Goal: Find specific page/section: Find specific page/section

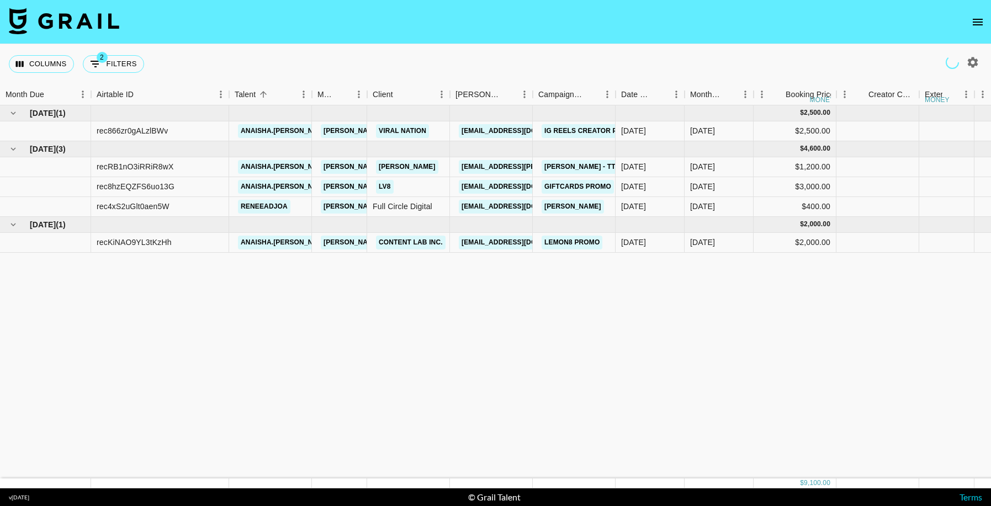
click at [980, 22] on icon "open drawer" at bounding box center [978, 22] width 10 height 7
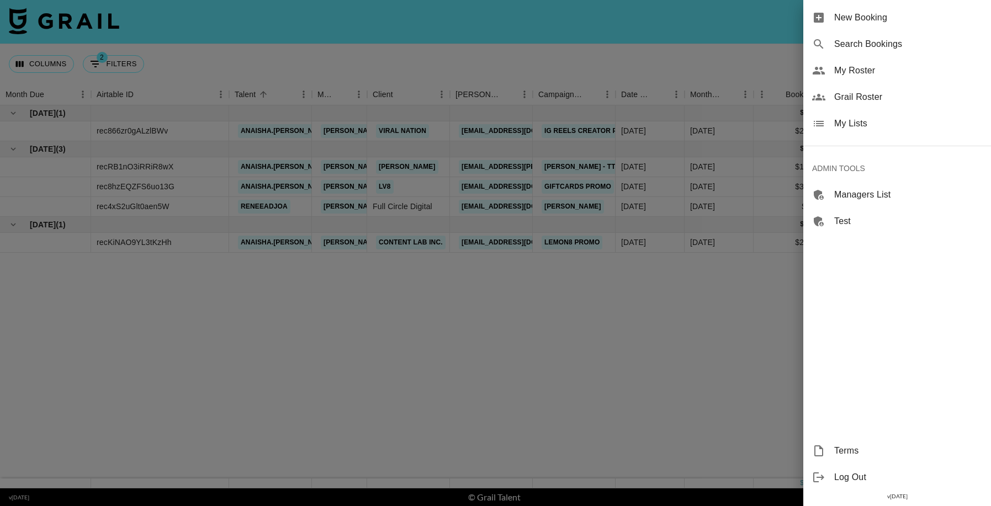
click at [855, 100] on span "Grail Roster" at bounding box center [908, 97] width 148 height 13
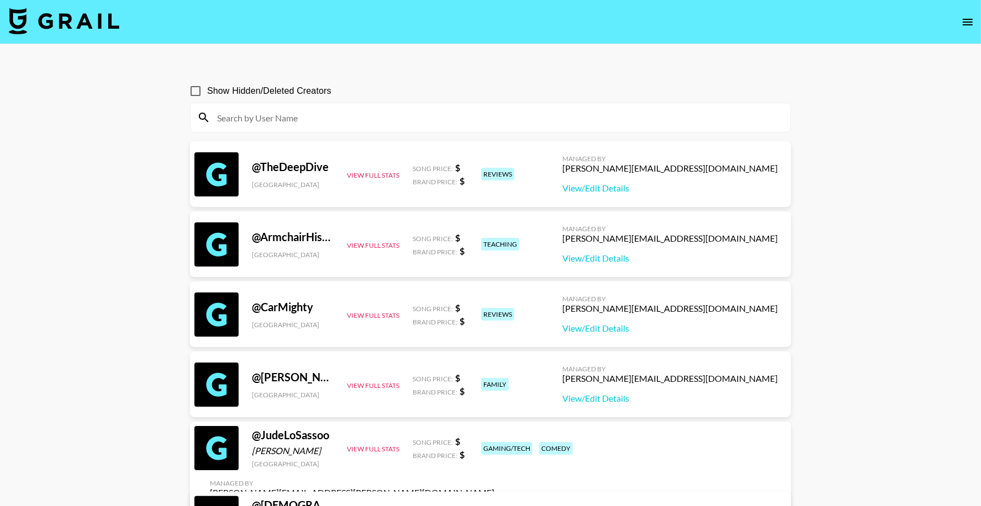
click at [315, 112] on input at bounding box center [496, 118] width 573 height 18
paste input "sneha.v"
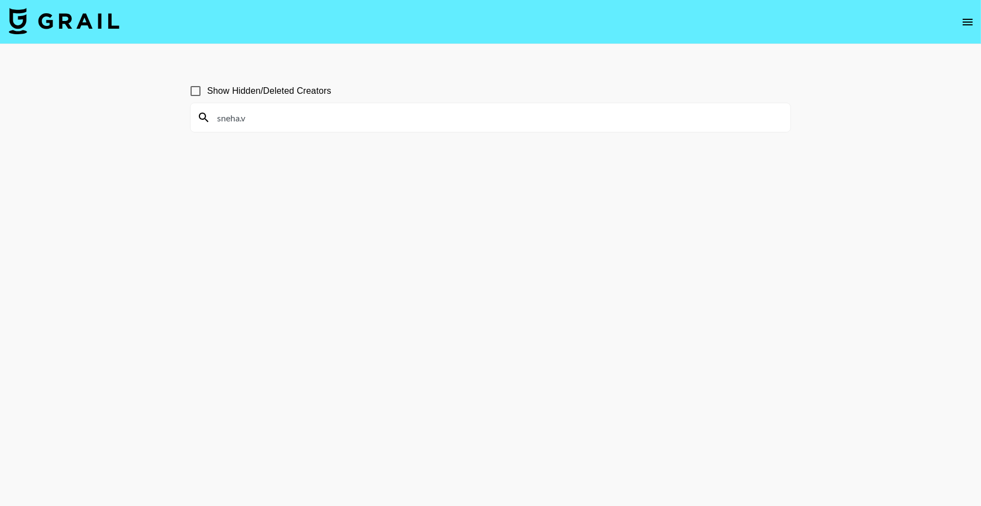
type input "sneha.v"
click at [200, 96] on input "Show Hidden/Deleted Creators" at bounding box center [195, 91] width 23 height 23
checkbox input "true"
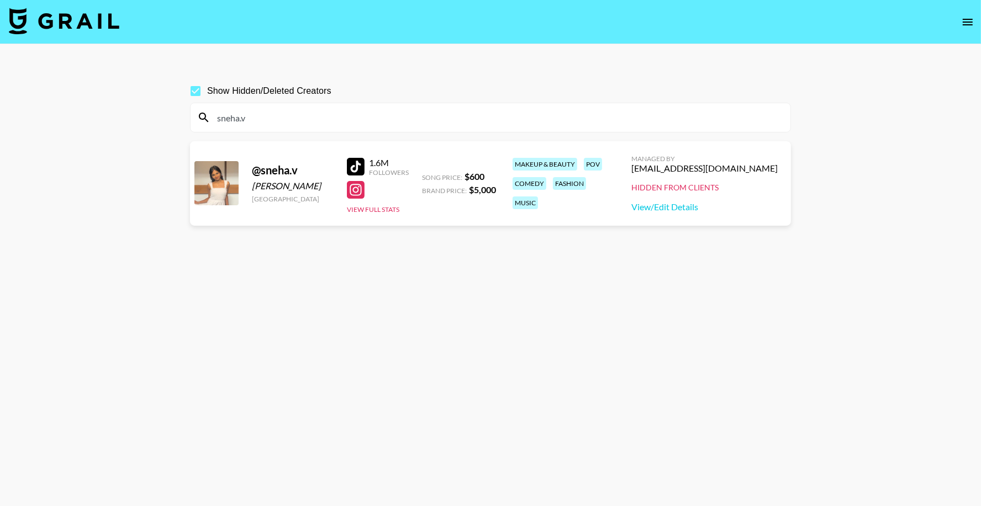
click at [358, 160] on div at bounding box center [356, 167] width 18 height 18
